Goal: Understand process/instructions

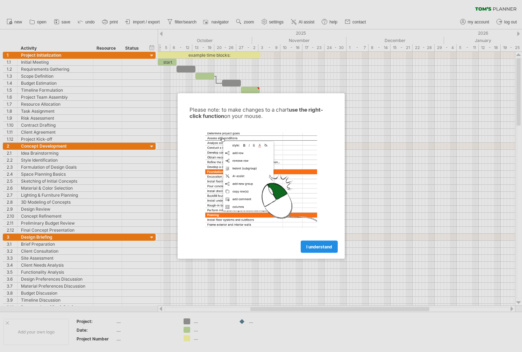
click at [331, 247] on span "I understand" at bounding box center [320, 246] width 26 height 5
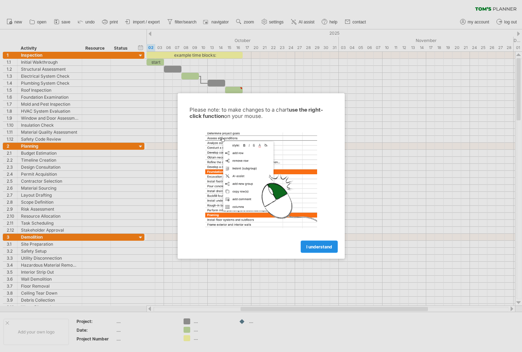
click at [319, 245] on span "I understand" at bounding box center [320, 246] width 26 height 5
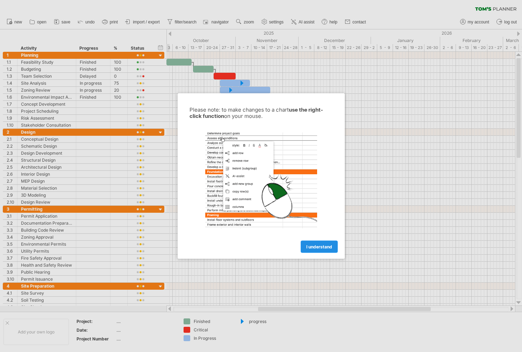
click at [314, 248] on span "I understand" at bounding box center [320, 246] width 26 height 5
